Goal: Information Seeking & Learning: Learn about a topic

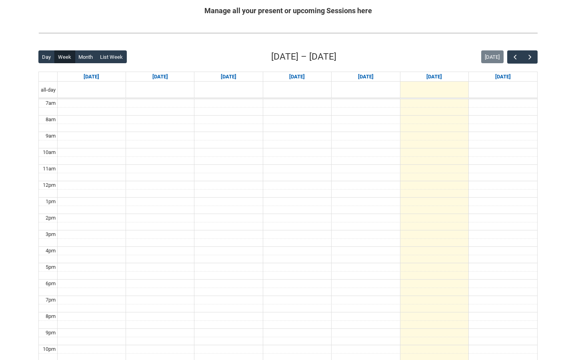
scroll to position [185, 0]
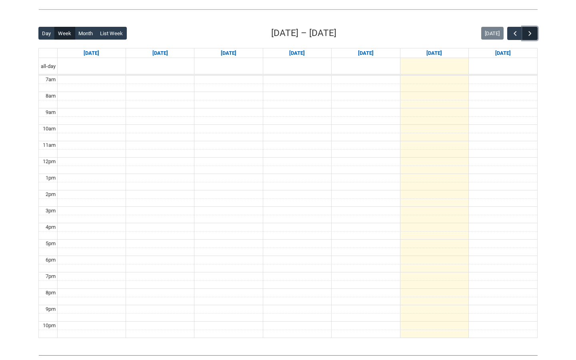
click at [534, 29] on button "button" at bounding box center [529, 33] width 15 height 13
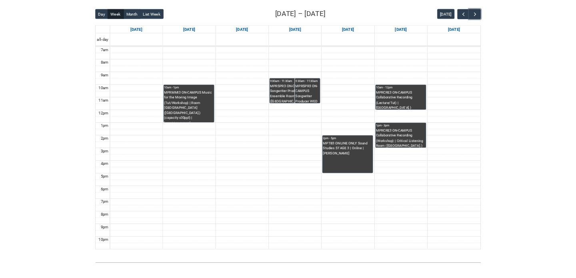
scroll to position [200, 0]
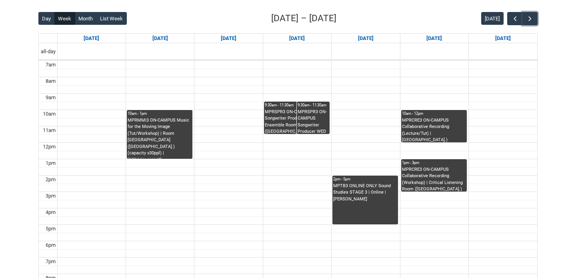
click at [127, 118] on link "10am - 1pm MPRMMI3 ON-CAMPUS Music for the Moving Image (Tut/Workshop) | [STREE…" at bounding box center [160, 134] width 66 height 49
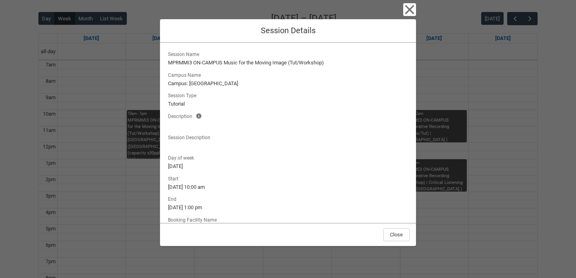
drag, startPoint x: 168, startPoint y: 61, endPoint x: 425, endPoint y: 63, distance: 257.9
click at [425, 63] on div "Close Session Details Session Name MPRMMI3 ON-CAMPUS Music for the Moving Image…" at bounding box center [288, 139] width 576 height 278
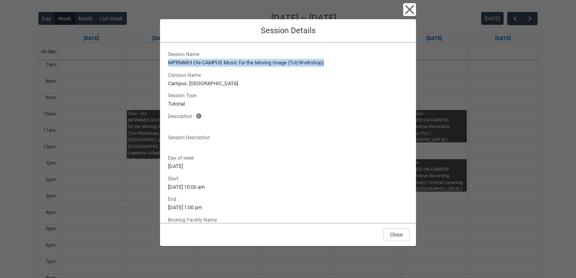
drag, startPoint x: 168, startPoint y: 62, endPoint x: 336, endPoint y: 62, distance: 168.4
click at [338, 63] on lightning-formatted-text "MPRMMI3 ON-CAMPUS Music for the Moving Image (Tut/Workshop)" at bounding box center [288, 63] width 240 height 8
copy lightning-formatted-text "MPRMMI3 ON-CAMPUS Music for the Moving Image (Tut/Workshop)"
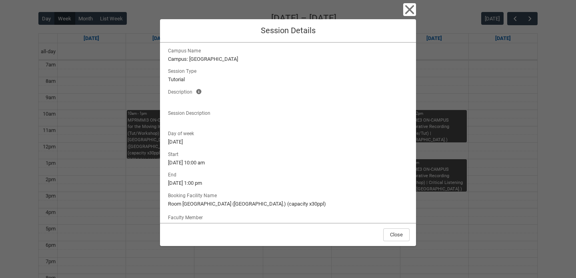
scroll to position [25, 0]
click at [407, 12] on icon "button" at bounding box center [409, 9] width 9 height 9
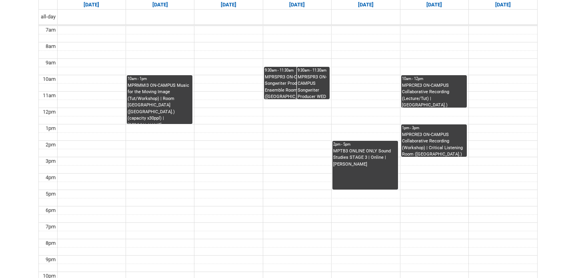
scroll to position [230, 0]
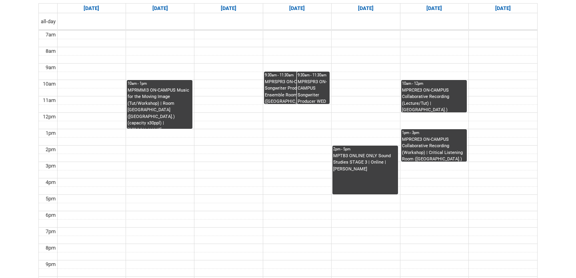
click at [281, 91] on div "MPRSPR3 ON-CAMPUS Songwriter Producer WED 9:30 | Ensemble Room 4 ([GEOGRAPHIC_D…" at bounding box center [297, 91] width 64 height 25
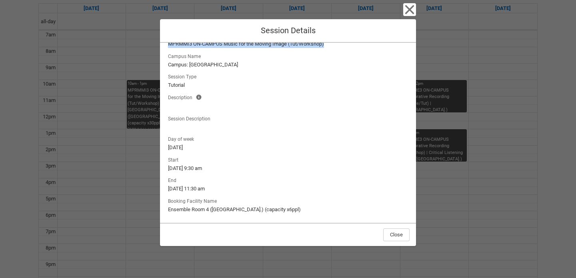
scroll to position [0, 0]
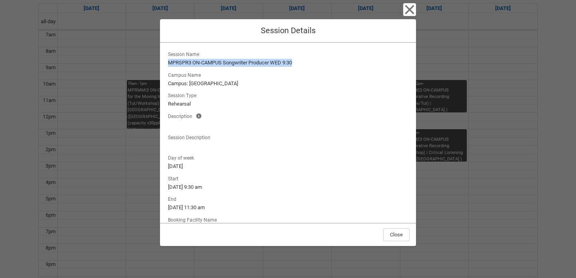
drag, startPoint x: 168, startPoint y: 61, endPoint x: 308, endPoint y: 62, distance: 140.0
click at [308, 61] on lightning-formatted-text "MPRSPR3 ON-CAMPUS Songwriter Producer WED 9:30" at bounding box center [288, 63] width 240 height 8
copy lightning-formatted-text "MPRSPR3 ON-CAMPUS Songwriter Producer WED 9:30"
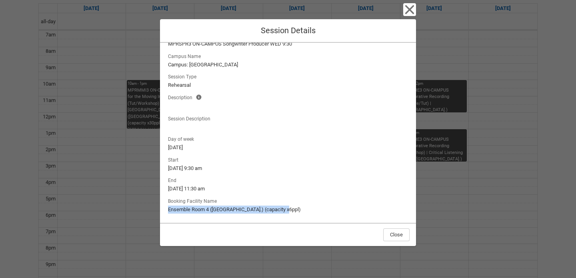
drag, startPoint x: 168, startPoint y: 209, endPoint x: 314, endPoint y: 208, distance: 145.6
click at [314, 208] on lightning-formatted-text "Ensemble Room 4 ([GEOGRAPHIC_DATA].) (capacity x6ppl)" at bounding box center [288, 210] width 240 height 8
copy lightning-formatted-text "Ensemble Room 4 ([GEOGRAPHIC_DATA].) (capacity x6ppl)"
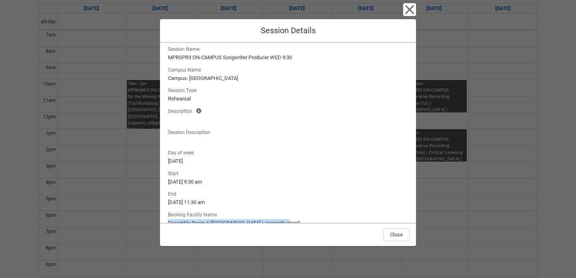
scroll to position [0, 0]
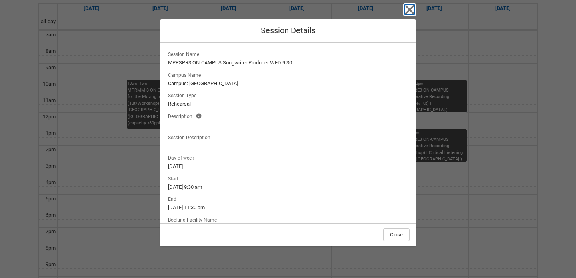
click at [413, 8] on icon "button" at bounding box center [409, 9] width 13 height 13
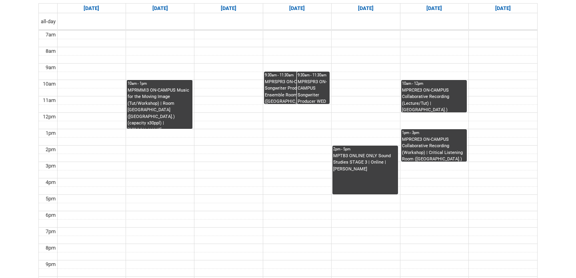
click at [158, 114] on link "10am - 1pm MPRMMI3 ON-CAMPUS Music for the Moving Image (Tut/Workshop) | [STREE…" at bounding box center [160, 104] width 66 height 49
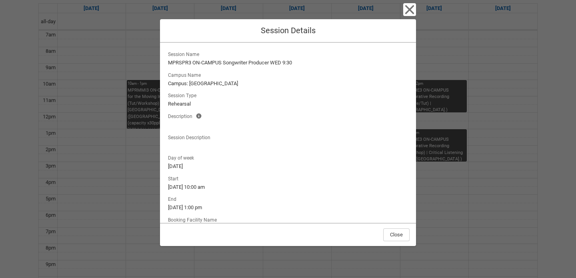
scroll to position [45, 0]
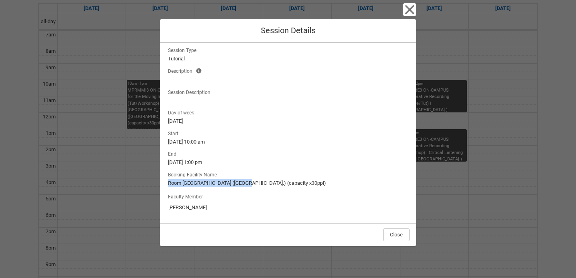
drag, startPoint x: 169, startPoint y: 183, endPoint x: 238, endPoint y: 180, distance: 69.2
click at [239, 181] on lightning-formatted-text "Room [GEOGRAPHIC_DATA] ([GEOGRAPHIC_DATA].) (capacity x30ppl)" at bounding box center [288, 183] width 240 height 8
copy lightning-formatted-text "Room [STREET_ADDRESS])"
click at [407, 10] on icon "button" at bounding box center [409, 9] width 13 height 13
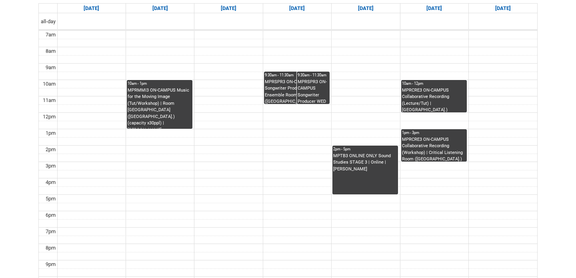
click at [365, 174] on div "MPTB3 ONLINE ONLY Sound Studies STAGE 3 | Online | [PERSON_NAME]" at bounding box center [365, 174] width 64 height 42
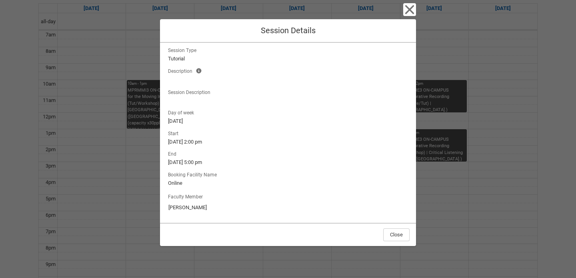
scroll to position [0, 0]
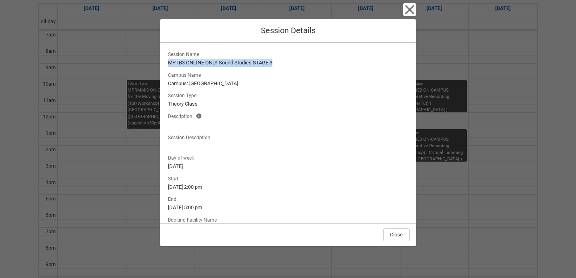
drag, startPoint x: 168, startPoint y: 62, endPoint x: 292, endPoint y: 64, distance: 124.0
click at [294, 64] on lightning-formatted-text "MPTB3 ONLINE ONLY Sound Studies STAGE 3" at bounding box center [288, 63] width 240 height 8
copy lightning-formatted-text "MPTB3 ONLINE ONLY Sound Studies STAGE 3"
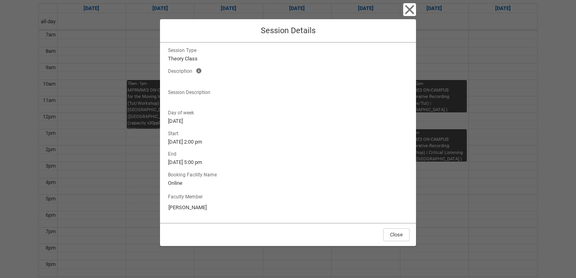
click at [406, 1] on div "Close Session Details Session Name MPTB3 ONLINE ONLY Sound Studies STAGE 3 Camp…" at bounding box center [288, 139] width 256 height 278
click at [406, 4] on icon "button" at bounding box center [409, 9] width 13 height 13
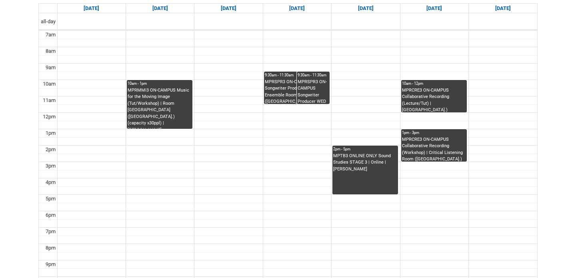
click at [430, 90] on div "MPRCRE3 ON-CAMPUS Collaborative Recording (Lecture/Tut) | [GEOGRAPHIC_DATA].) (…" at bounding box center [434, 99] width 64 height 25
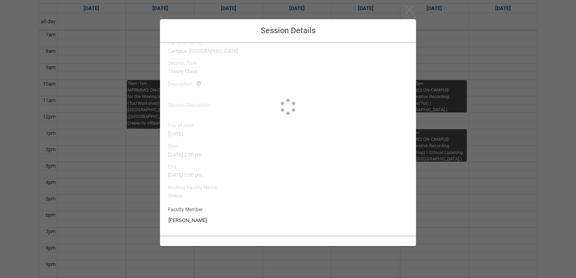
type input "[PERSON_NAME]"
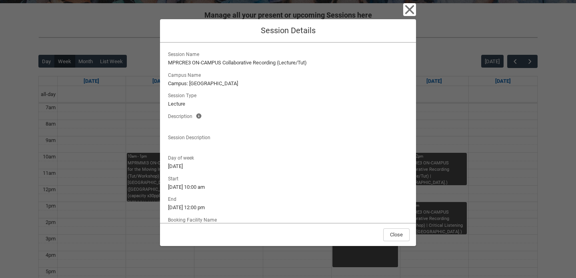
scroll to position [0, 0]
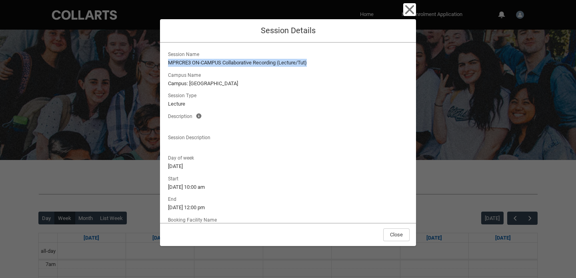
drag, startPoint x: 168, startPoint y: 61, endPoint x: 325, endPoint y: 61, distance: 156.4
click at [325, 62] on lightning-formatted-text "MPRCRE3 ON-CAMPUS Collaborative Recording (Lecture/Tut)" at bounding box center [288, 63] width 240 height 8
copy lightning-formatted-text "MPRCRE3 ON-CAMPUS Collaborative Recording (Lecture/Tut)"
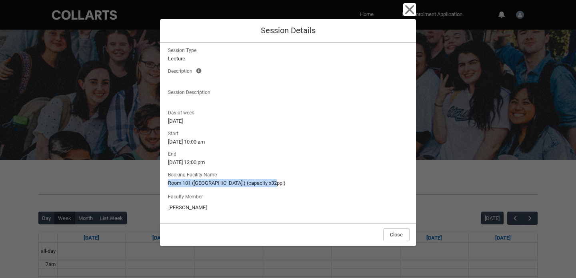
drag, startPoint x: 168, startPoint y: 182, endPoint x: 288, endPoint y: 183, distance: 120.8
click at [288, 183] on lightning-output-field "Booking Facility Name Room 101 ([GEOGRAPHIC_DATA].) (capacity x32ppl)" at bounding box center [287, 179] width 243 height 18
copy lightning-formatted-text "Room 101 ([GEOGRAPHIC_DATA].) (capacity x32ppl)"
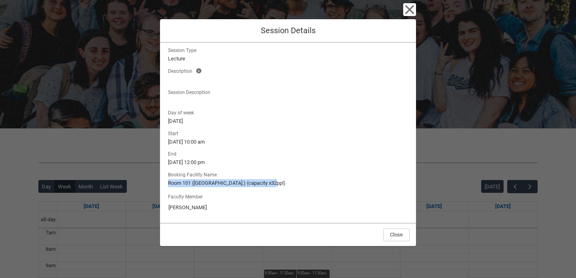
scroll to position [31, 0]
click at [410, 10] on icon "button" at bounding box center [409, 9] width 9 height 9
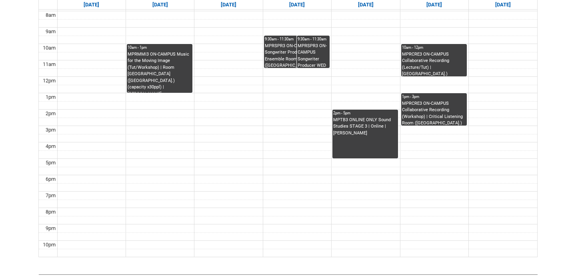
scroll to position [265, 0]
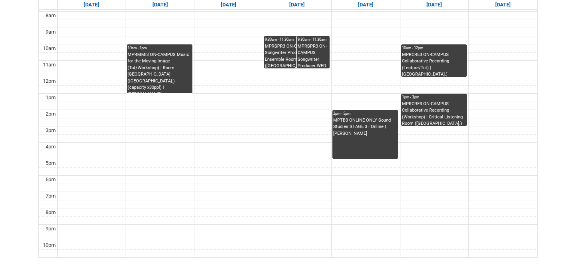
click at [425, 108] on div "MPRCRE3 ON-CAMPUS Collaborative Recording (Workshop) | Critical Listening Room …" at bounding box center [434, 113] width 64 height 25
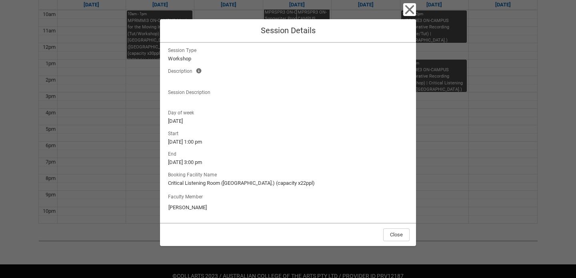
scroll to position [0, 0]
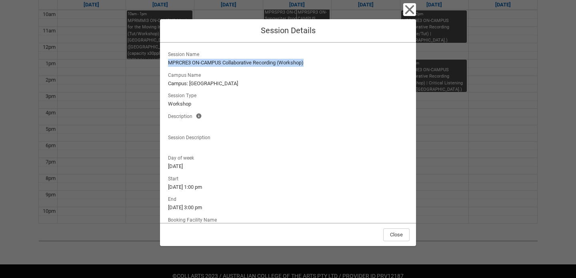
drag, startPoint x: 167, startPoint y: 63, endPoint x: 310, endPoint y: 61, distance: 143.6
click at [310, 61] on lightning-output-field "Session Name MPRCRE3 ON-CAMPUS Collaborative Recording (Workshop)" at bounding box center [287, 58] width 243 height 18
copy lightning-formatted-text "MPRCRE3 ON-CAMPUS Collaborative Recording (Workshop)"
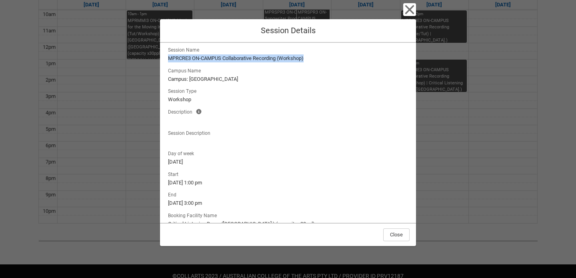
scroll to position [45, 0]
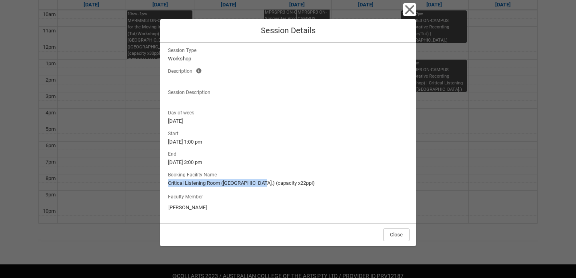
drag, startPoint x: 168, startPoint y: 183, endPoint x: 259, endPoint y: 183, distance: 90.8
click at [259, 183] on lightning-formatted-text "Critical Listening Room ([GEOGRAPHIC_DATA].) (capacity x22ppl)" at bounding box center [288, 183] width 240 height 8
copy lightning-formatted-text "Critical Listening Room ([GEOGRAPHIC_DATA].)"
click at [409, 10] on icon "button" at bounding box center [409, 9] width 9 height 9
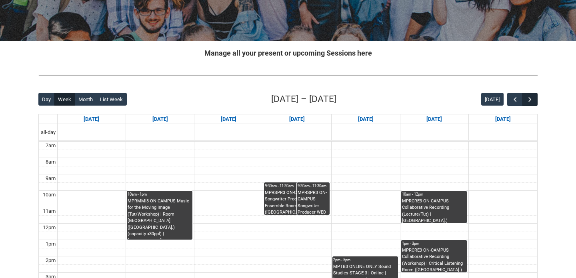
scroll to position [130, 0]
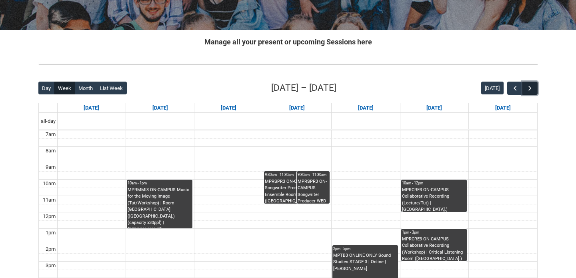
click at [529, 86] on span "button" at bounding box center [530, 88] width 8 height 8
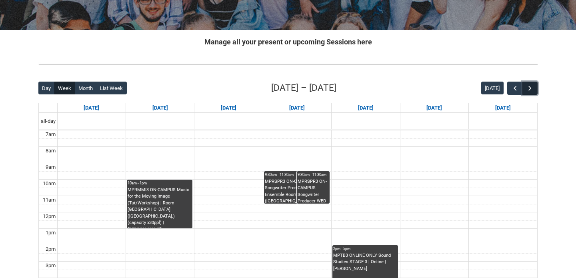
click at [529, 86] on span "button" at bounding box center [530, 88] width 8 height 8
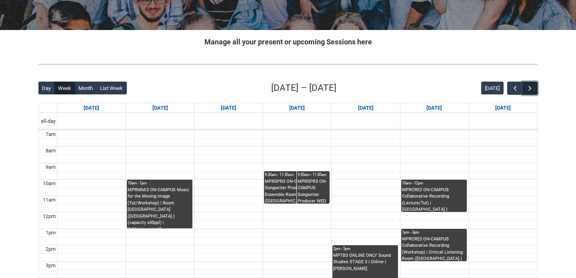
click at [529, 86] on span "button" at bounding box center [530, 88] width 8 height 8
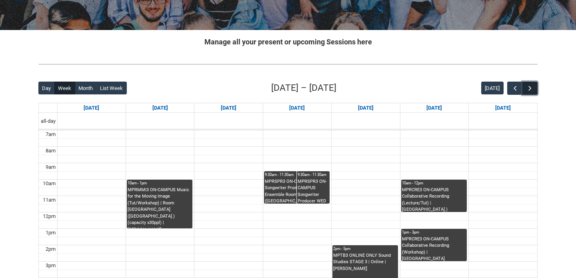
click at [529, 86] on span "button" at bounding box center [530, 88] width 8 height 8
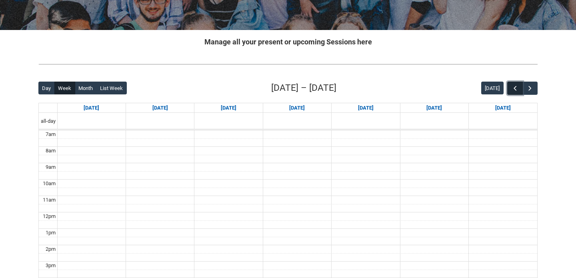
click at [513, 84] on button "button" at bounding box center [514, 88] width 15 height 13
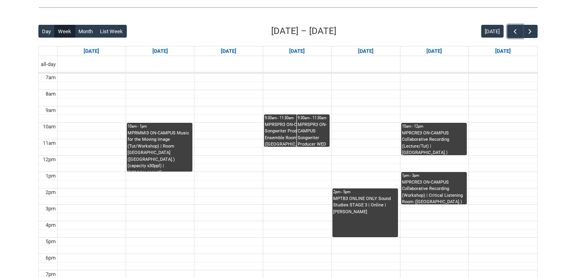
scroll to position [192, 0]
